Goal: Navigation & Orientation: Find specific page/section

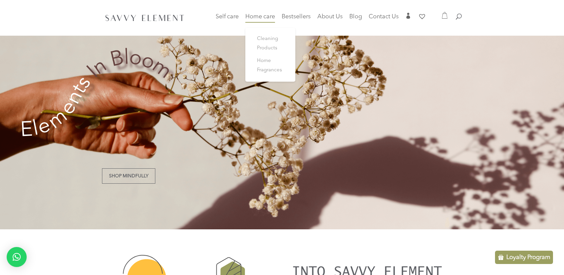
click at [262, 17] on span "Home care" at bounding box center [260, 17] width 30 height 6
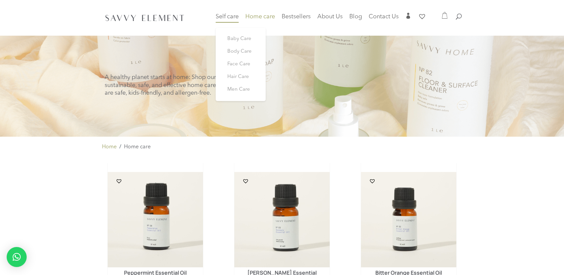
drag, startPoint x: 0, startPoint y: 0, endPoint x: 217, endPoint y: 18, distance: 218.2
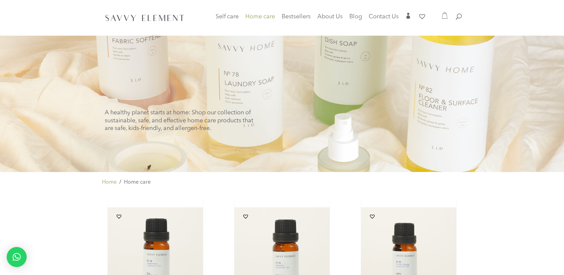
drag, startPoint x: 217, startPoint y: 18, endPoint x: 210, endPoint y: 5, distance: 15.1
click at [210, 5] on div at bounding box center [282, 18] width 360 height 36
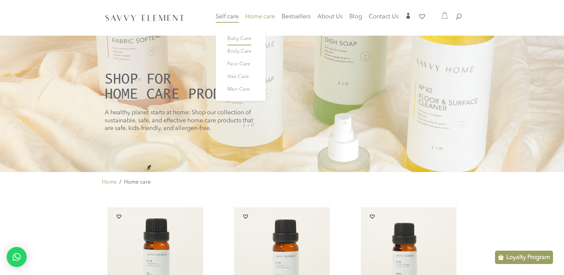
click at [233, 36] on span "Baby Care" at bounding box center [239, 38] width 24 height 5
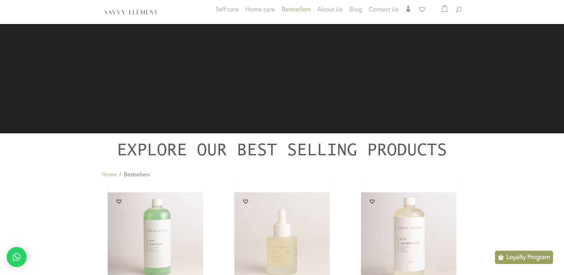
scroll to position [167, 0]
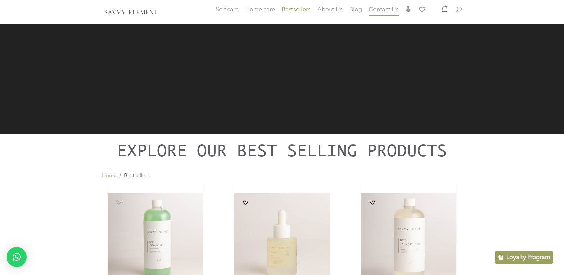
click at [402, 10] on li "Contact Us" at bounding box center [386, 10] width 35 height 7
click at [394, 9] on span "Contact Us" at bounding box center [384, 10] width 30 height 6
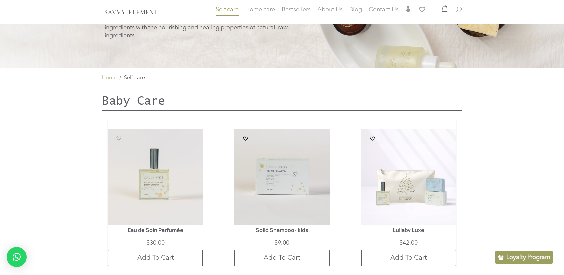
scroll to position [107, 0]
